Goal: Task Accomplishment & Management: Use online tool/utility

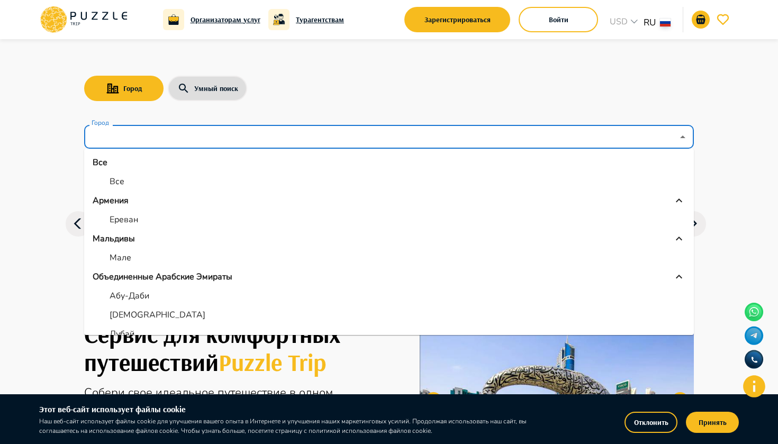
drag, startPoint x: 330, startPoint y: 140, endPoint x: 330, endPoint y: 134, distance: 6.3
click at [330, 136] on input "Город" at bounding box center [381, 137] width 584 height 20
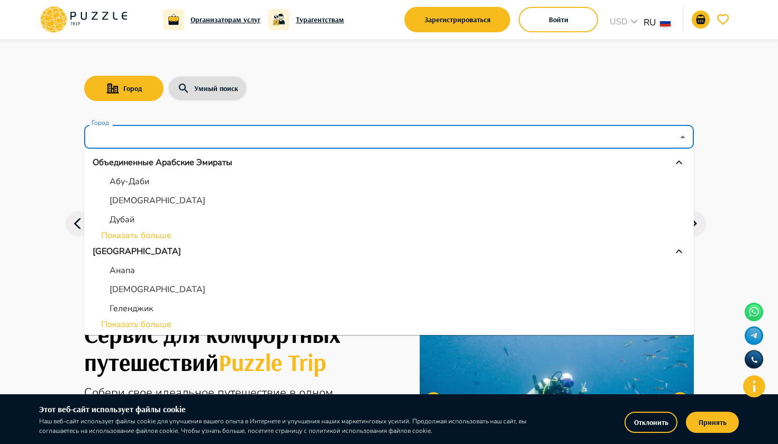
scroll to position [140, 0]
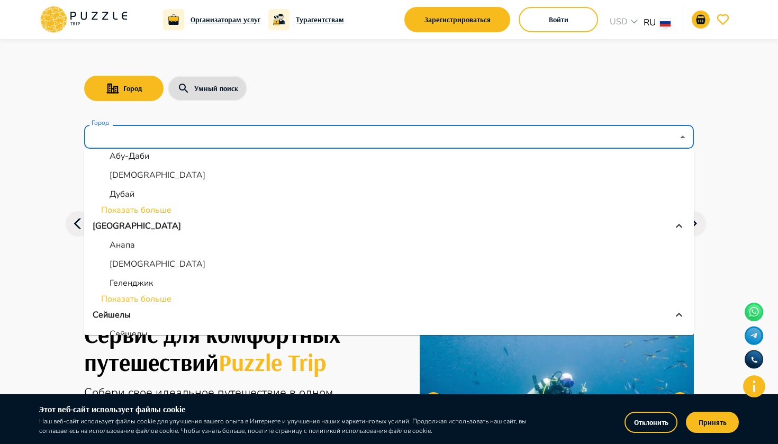
click at [158, 299] on li "Показать больше" at bounding box center [388, 299] width 609 height 13
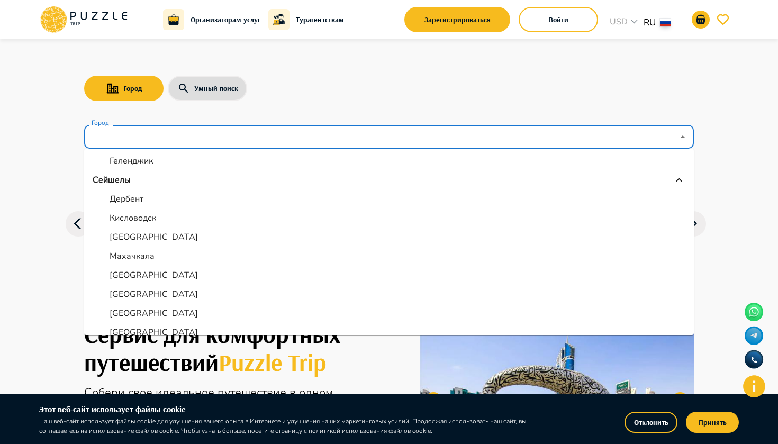
scroll to position [245, 0]
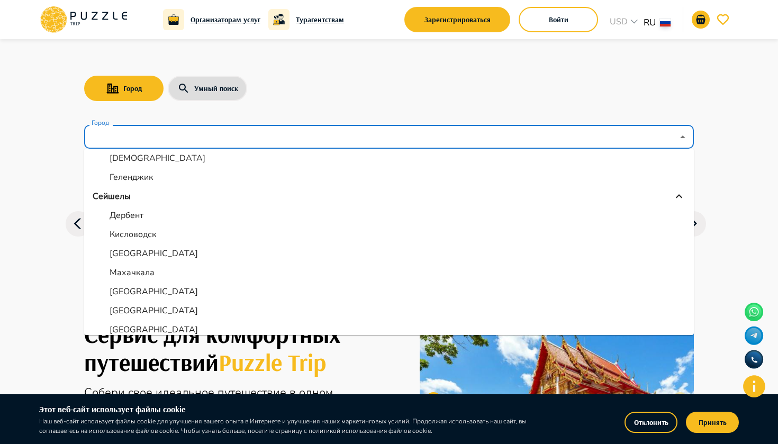
click at [121, 197] on p "Сейшелы" at bounding box center [112, 196] width 38 height 13
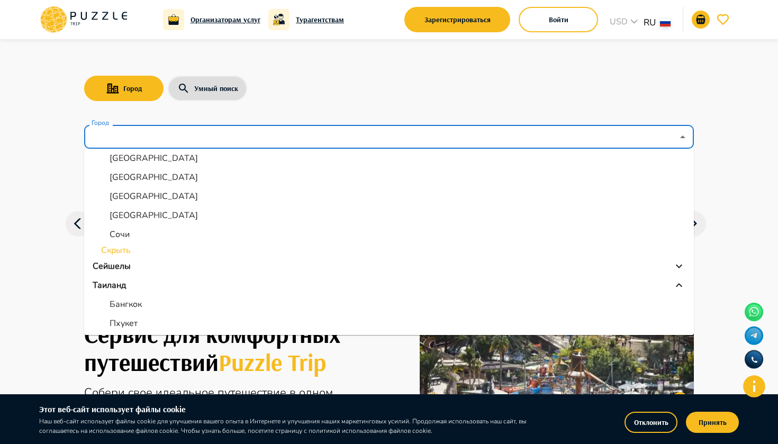
scroll to position [404, 0]
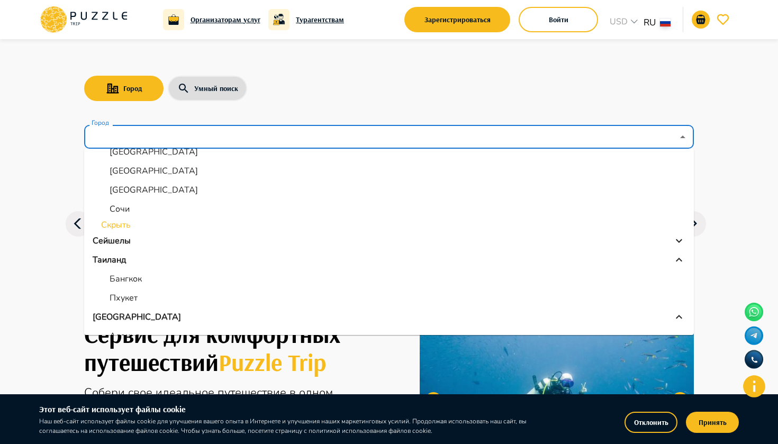
click at [141, 212] on li "Сочи" at bounding box center [388, 208] width 609 height 19
type input "****"
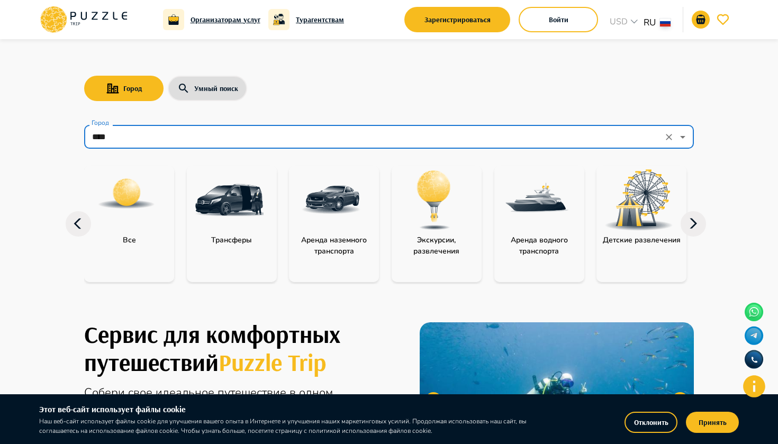
click at [434, 219] on img at bounding box center [433, 200] width 69 height 69
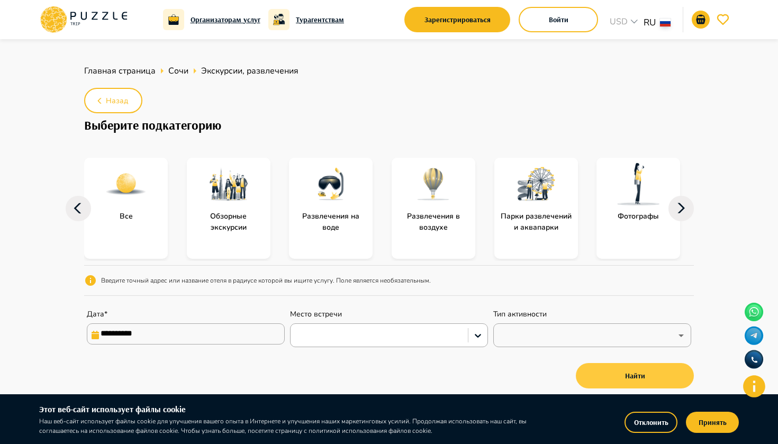
click at [631, 383] on button "Найти" at bounding box center [635, 375] width 118 height 25
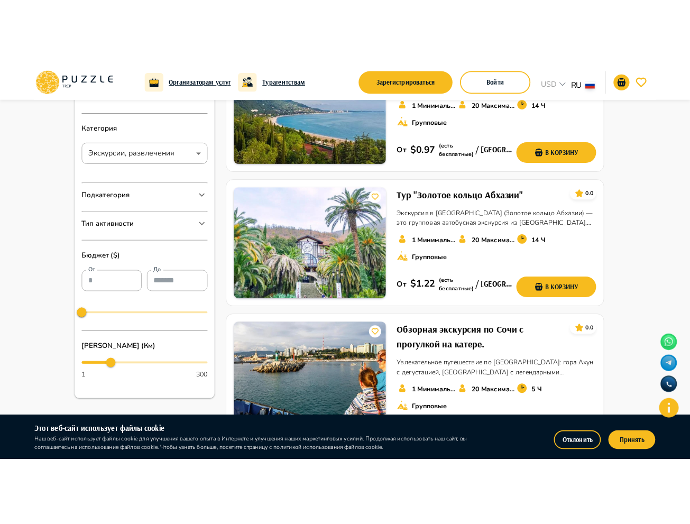
scroll to position [212, 0]
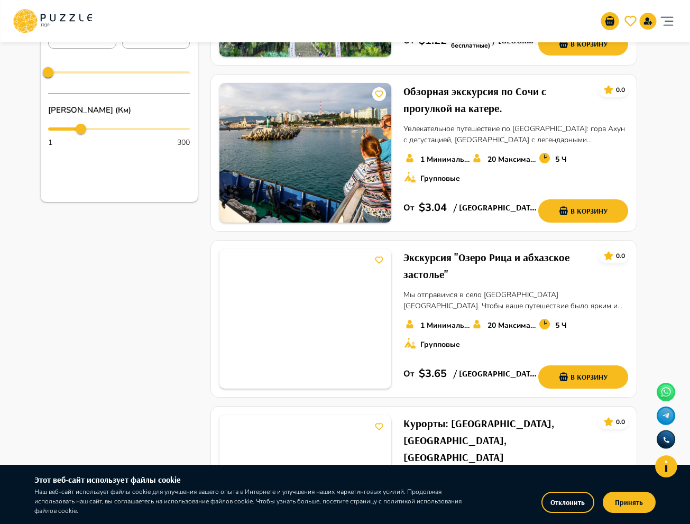
scroll to position [423, 0]
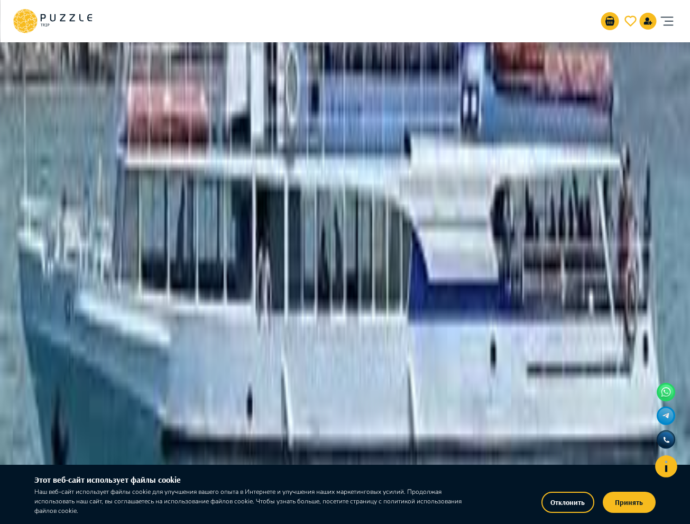
scroll to position [1376, 0]
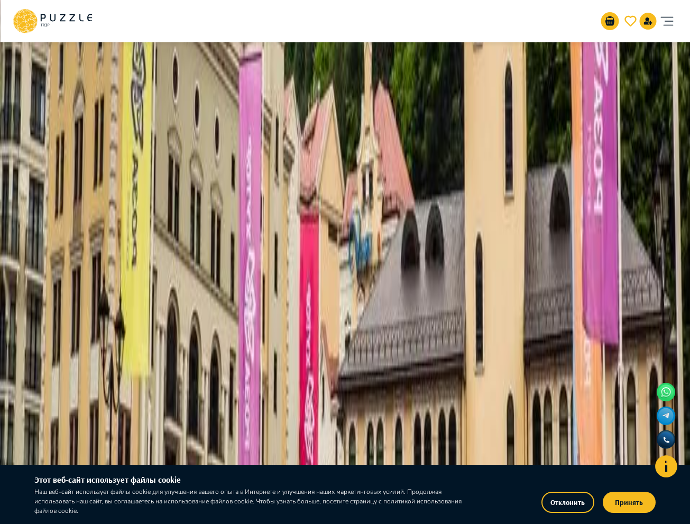
scroll to position [1376, 0]
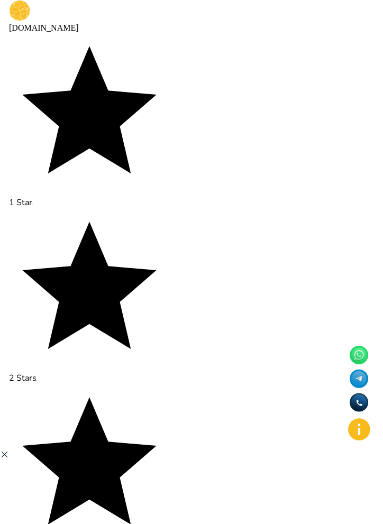
scroll to position [3003, 0]
click at [171, 156] on link "4" at bounding box center [172, 163] width 13 height 15
click at [186, 171] on link "5" at bounding box center [185, 163] width 13 height 15
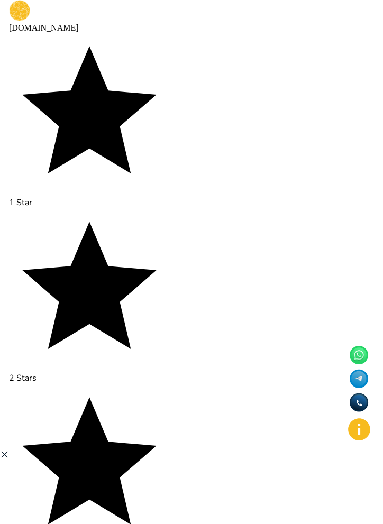
click at [192, 171] on link "6" at bounding box center [191, 163] width 13 height 15
click at [170, 171] on link "5" at bounding box center [172, 163] width 13 height 15
click at [167, 171] on link "4" at bounding box center [166, 163] width 13 height 15
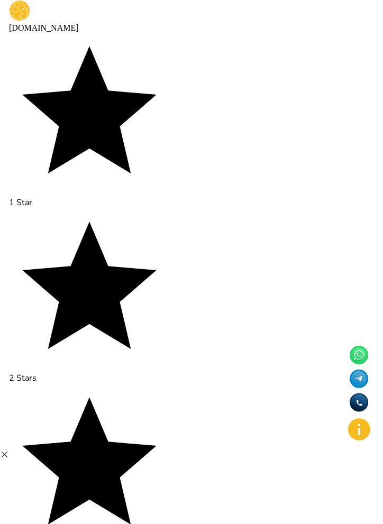
scroll to position [2698, 0]
